Goal: Task Accomplishment & Management: Manage account settings

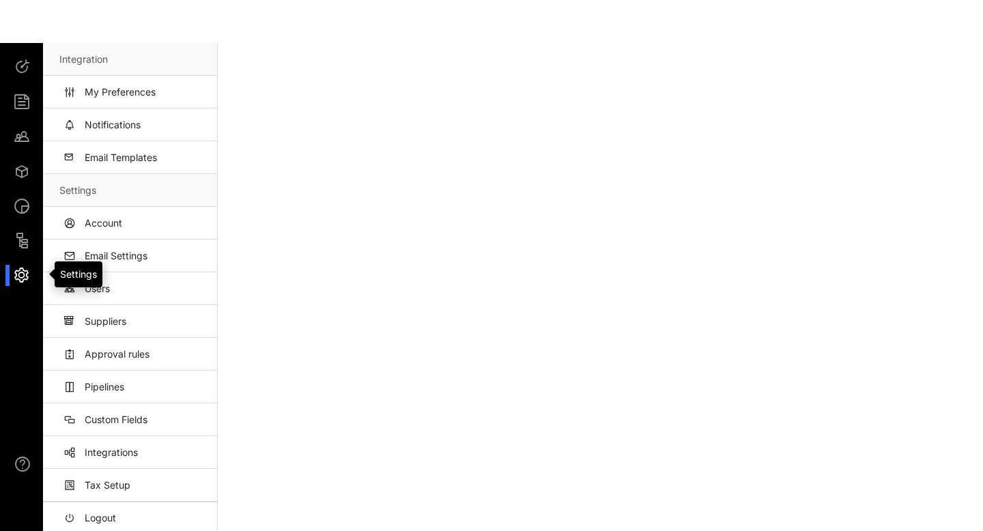
click at [18, 274] on div at bounding box center [28, 275] width 29 height 21
